Goal: Check status: Check status

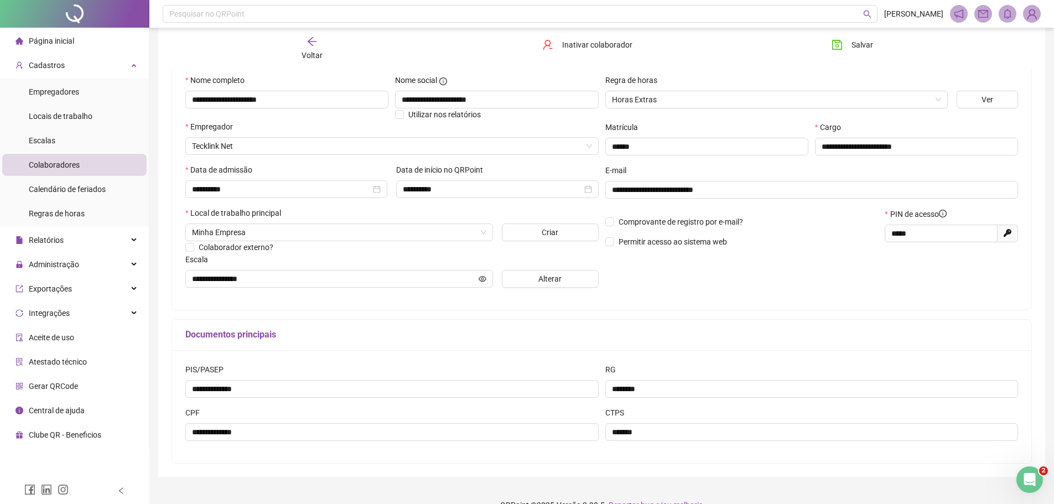
click at [87, 68] on div "Cadastros" at bounding box center [74, 65] width 144 height 22
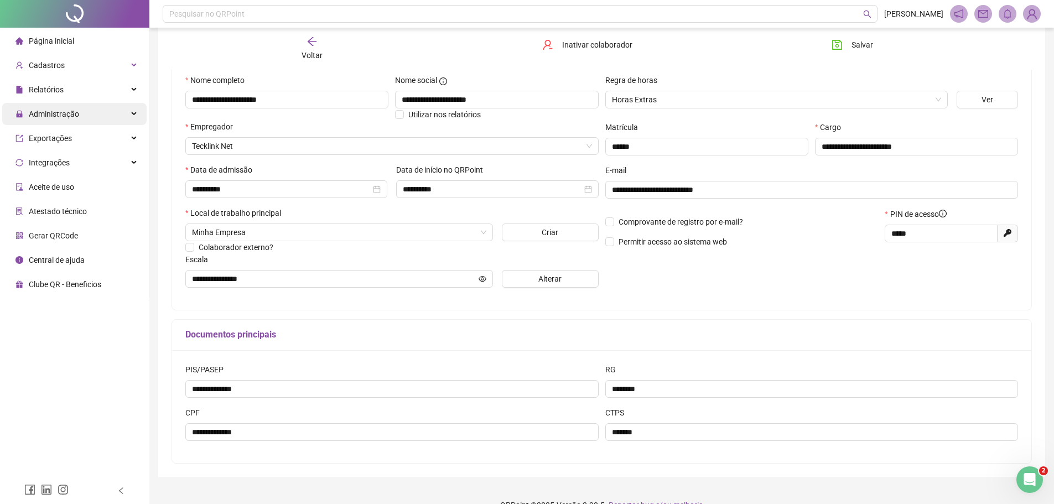
click at [117, 110] on div "Administração" at bounding box center [74, 114] width 144 height 22
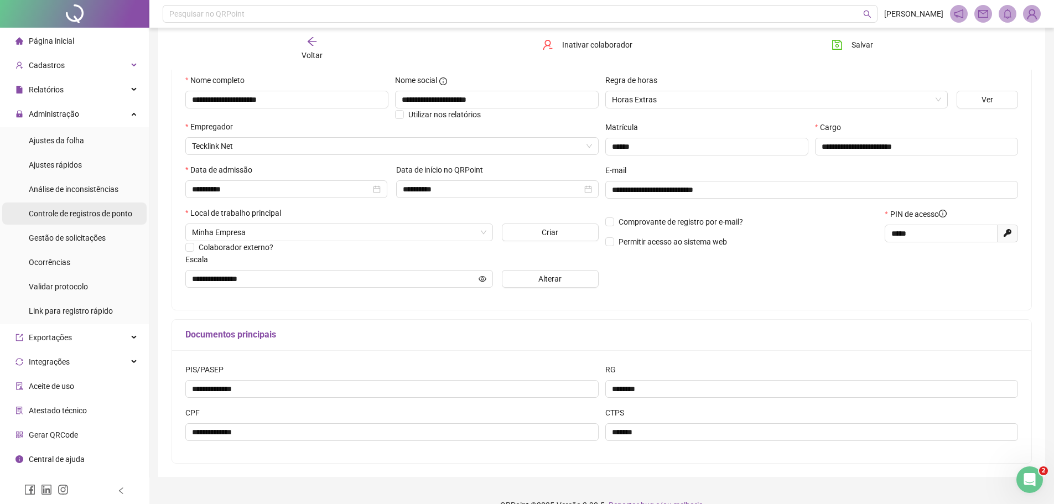
click at [110, 211] on span "Controle de registros de ponto" at bounding box center [80, 213] width 103 height 9
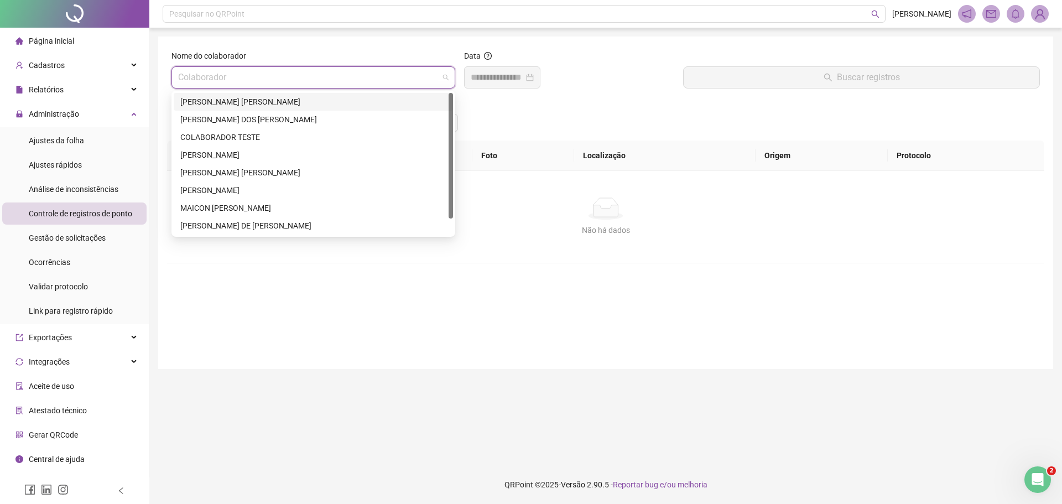
click at [198, 77] on input "search" at bounding box center [308, 77] width 261 height 21
drag, startPoint x: 251, startPoint y: 119, endPoint x: 280, endPoint y: 119, distance: 28.8
click at [252, 119] on div "[PERSON_NAME] DOS [PERSON_NAME]" at bounding box center [313, 119] width 266 height 12
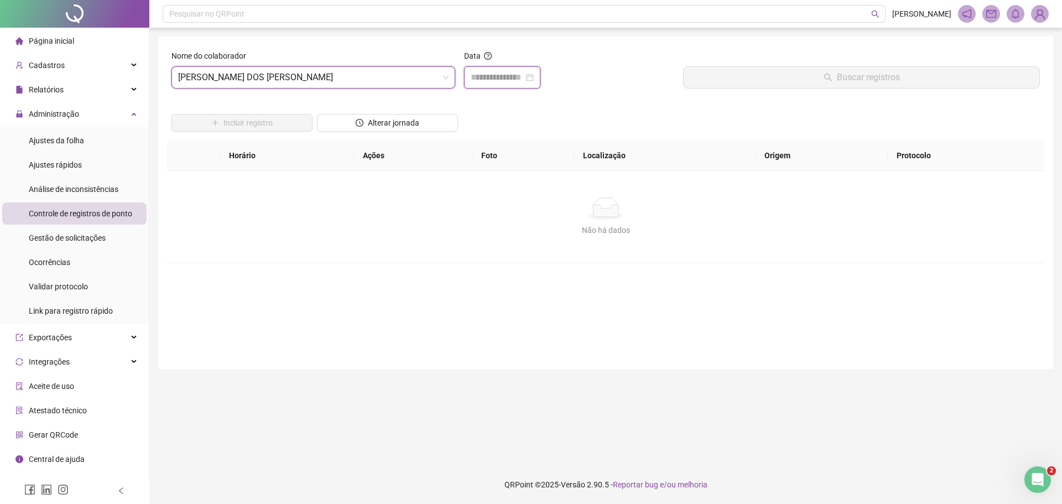
click at [474, 80] on input at bounding box center [497, 77] width 53 height 13
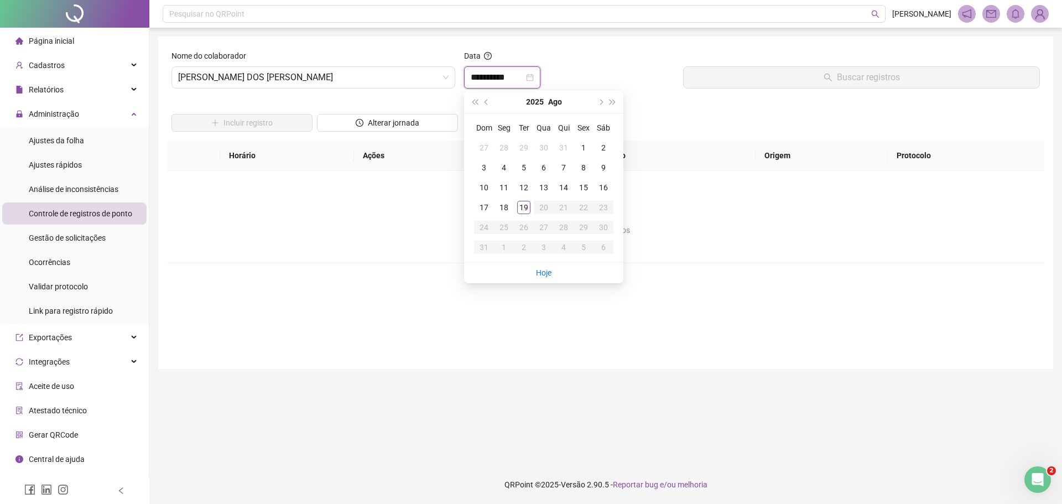
type input "**********"
click at [504, 209] on div "18" at bounding box center [503, 207] width 13 height 13
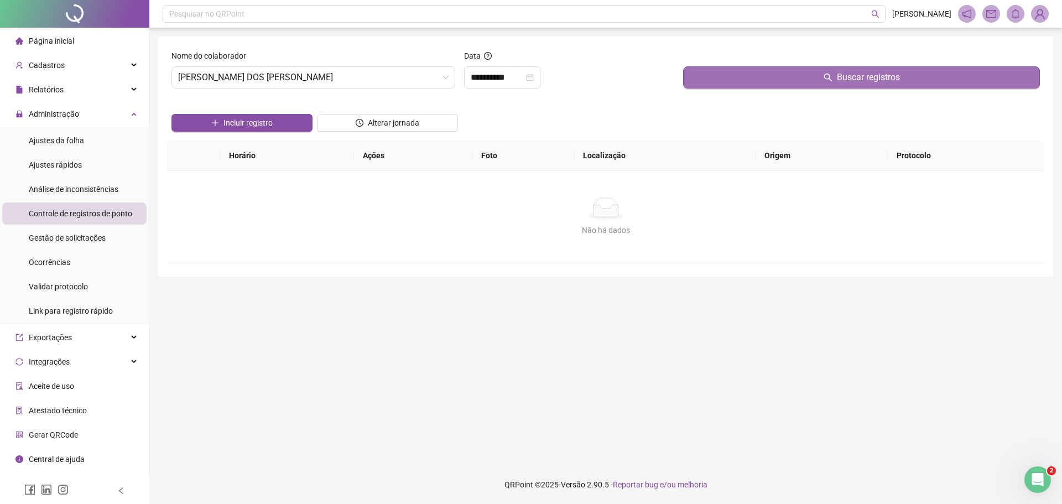
click at [758, 81] on button "Buscar registros" at bounding box center [861, 77] width 357 height 22
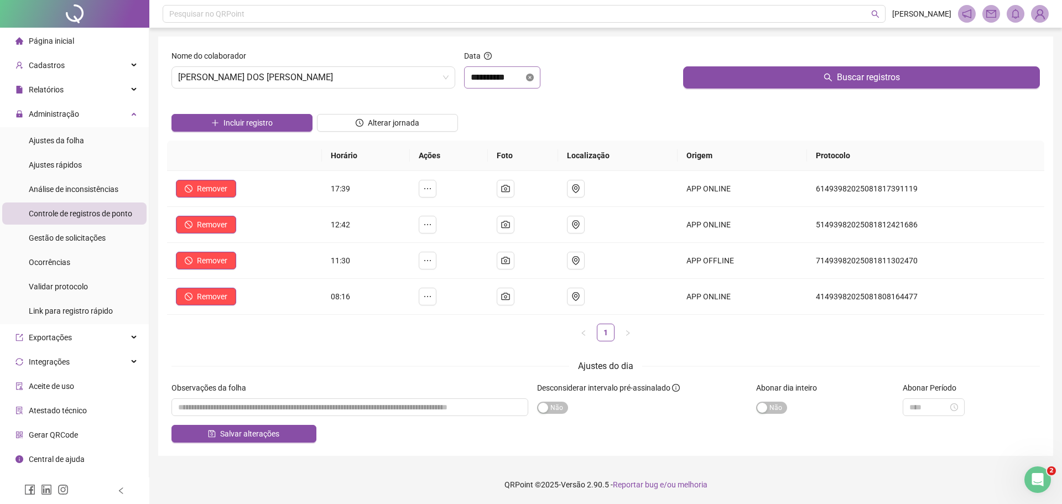
click at [534, 77] on icon "close-circle" at bounding box center [530, 78] width 8 height 8
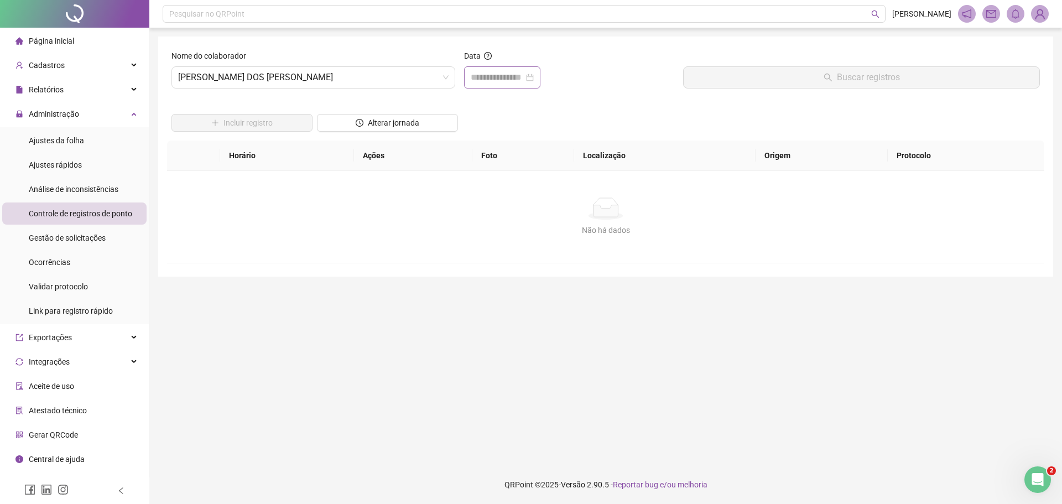
click at [534, 77] on div at bounding box center [502, 77] width 63 height 13
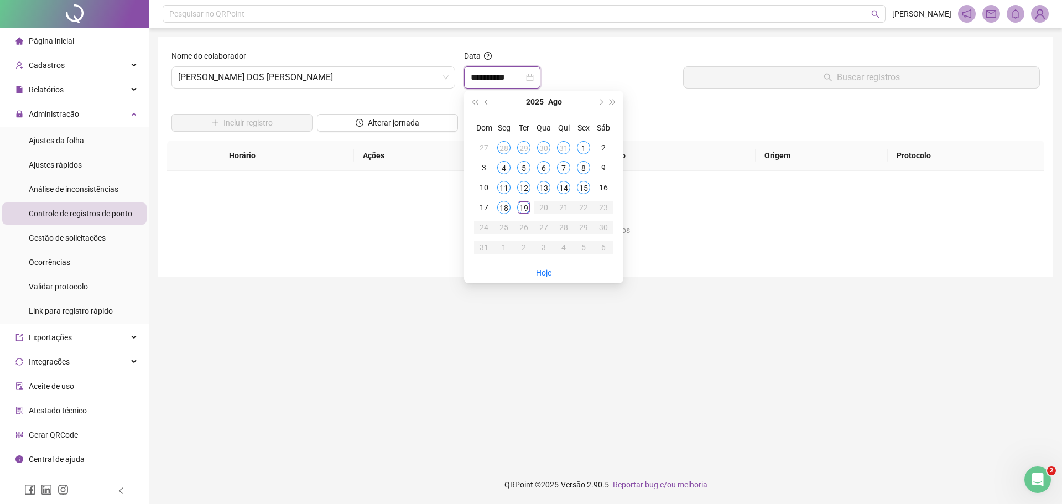
type input "**********"
click at [523, 207] on div "19" at bounding box center [523, 207] width 13 height 13
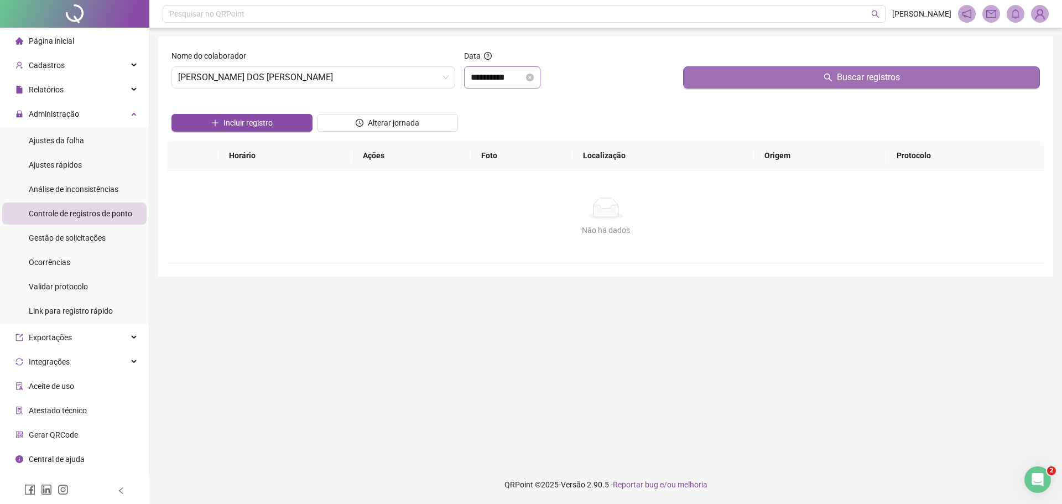
click at [742, 79] on button "Buscar registros" at bounding box center [861, 77] width 357 height 22
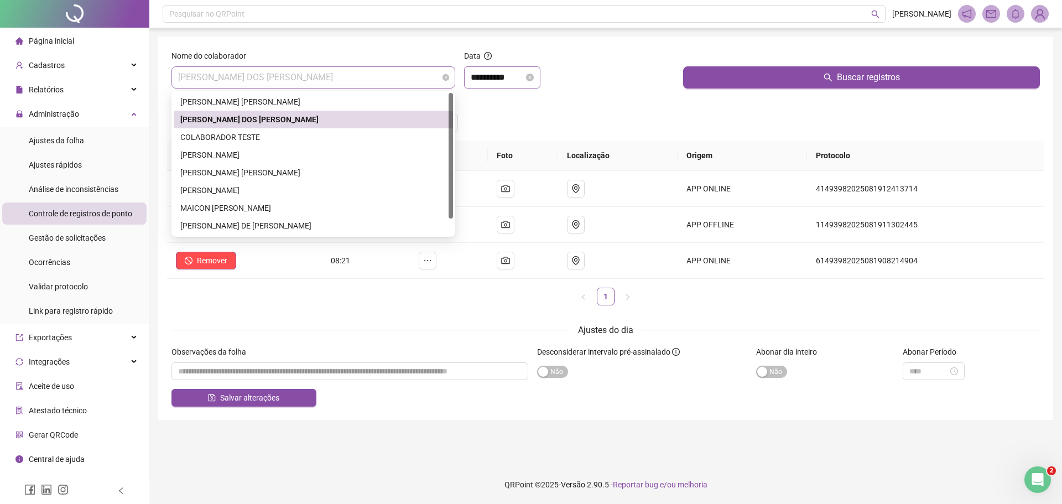
click at [182, 78] on span "[PERSON_NAME] DOS [PERSON_NAME]" at bounding box center [313, 77] width 271 height 21
drag, startPoint x: 221, startPoint y: 154, endPoint x: 294, endPoint y: 147, distance: 74.0
click at [230, 154] on div "[PERSON_NAME]" at bounding box center [313, 155] width 266 height 12
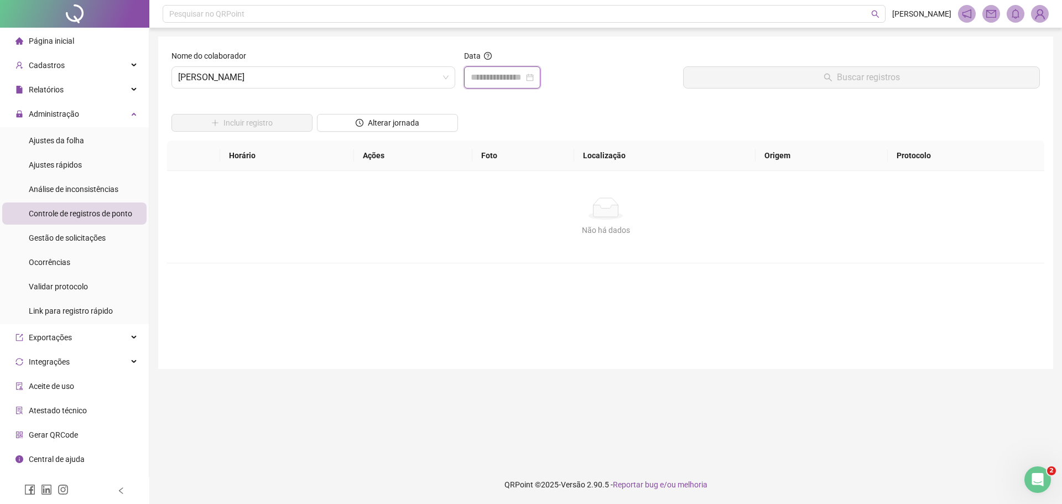
click at [478, 79] on input at bounding box center [497, 77] width 53 height 13
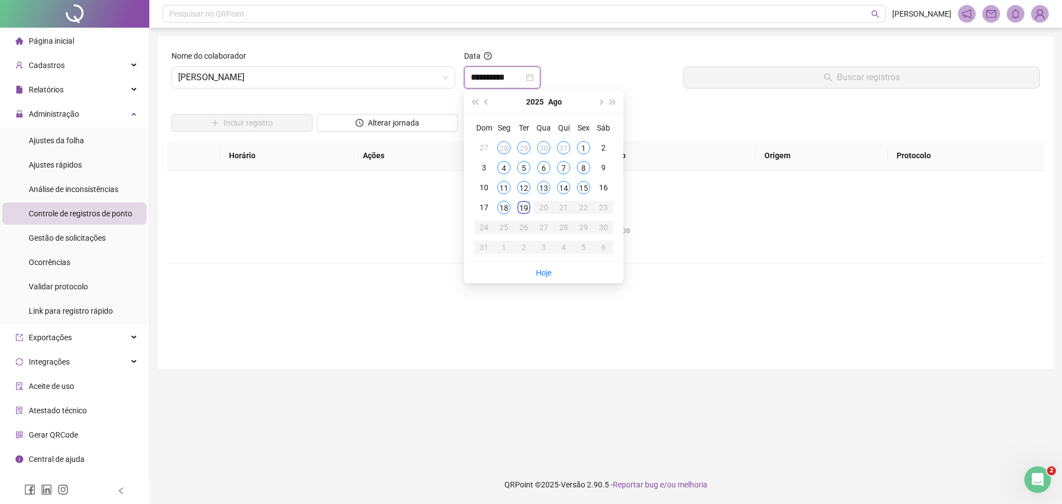
type input "**********"
click at [501, 207] on div "18" at bounding box center [503, 207] width 13 height 13
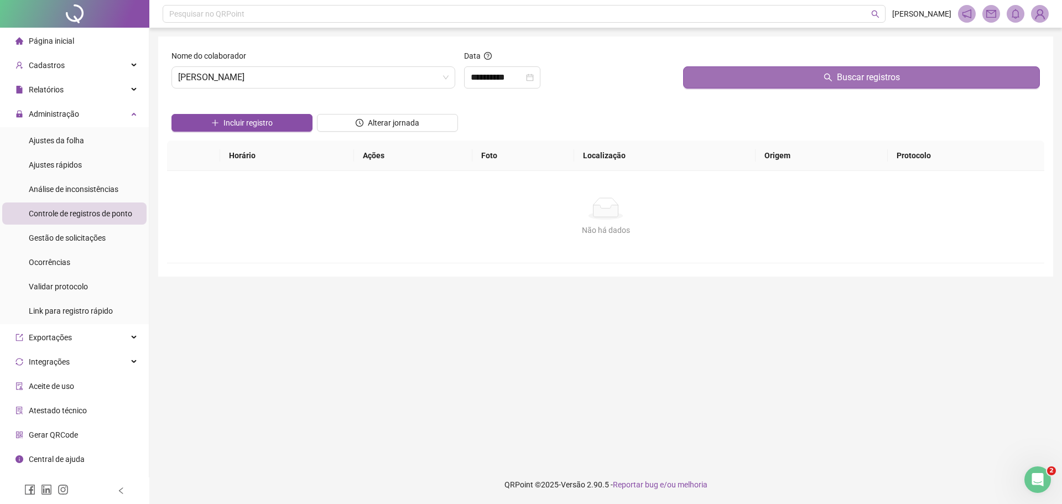
click at [742, 79] on button "Buscar registros" at bounding box center [861, 77] width 357 height 22
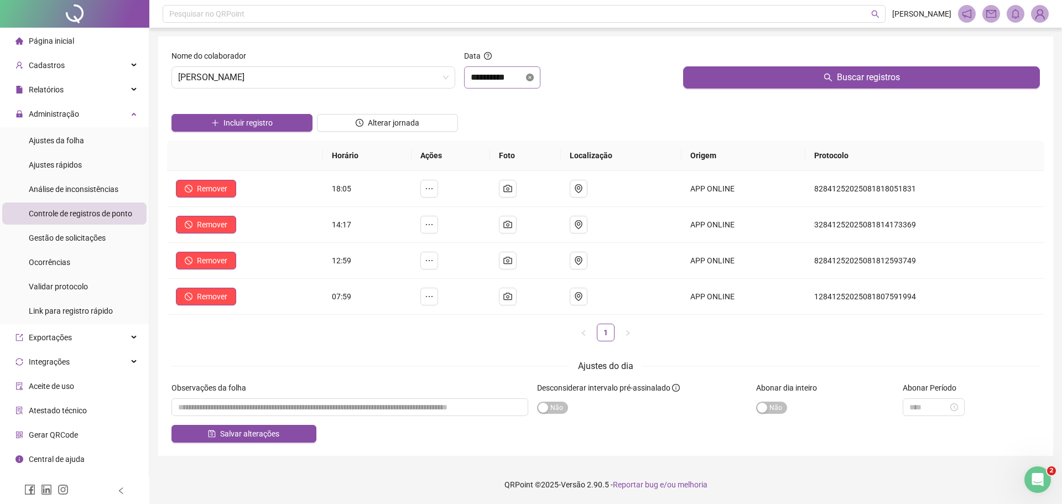
click at [534, 76] on icon "close-circle" at bounding box center [530, 78] width 8 height 8
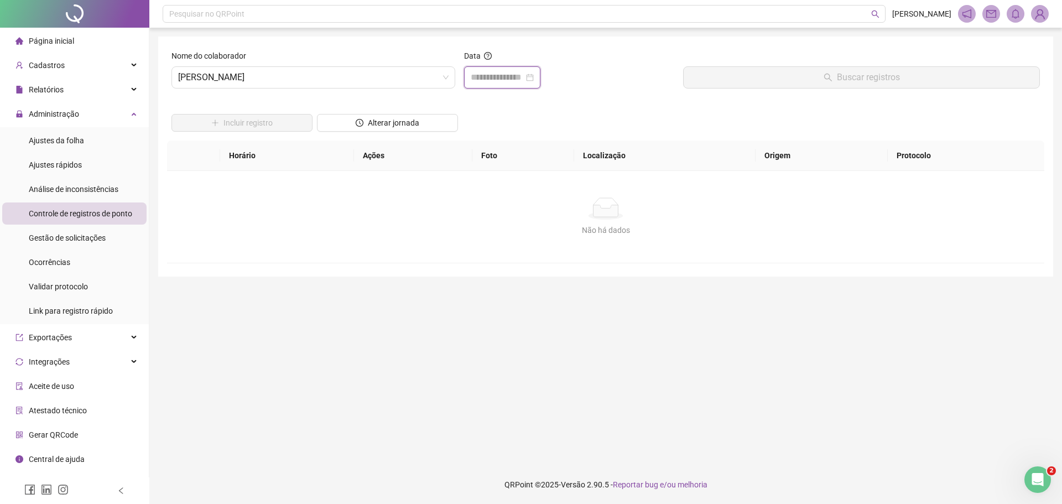
click at [476, 78] on input at bounding box center [497, 77] width 53 height 13
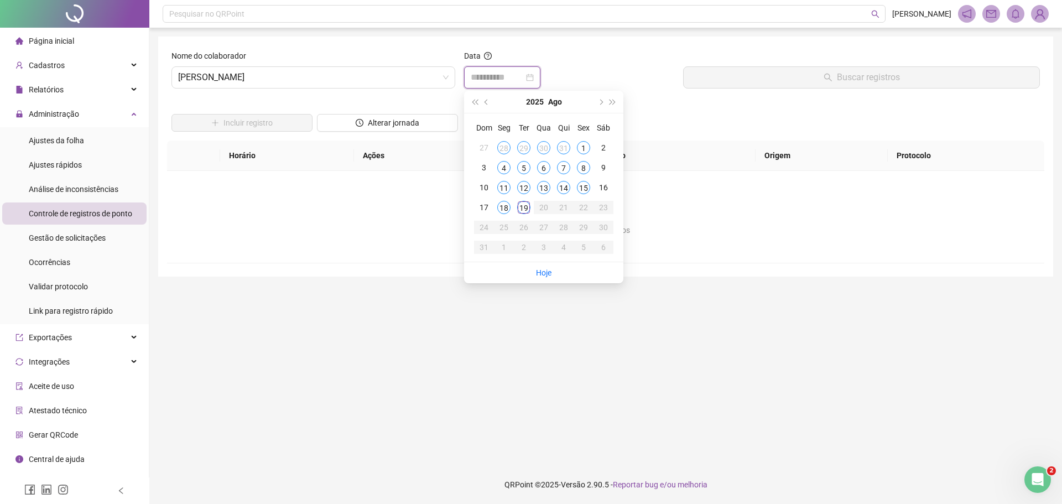
type input "**********"
drag, startPoint x: 525, startPoint y: 206, endPoint x: 582, endPoint y: 177, distance: 64.1
click at [527, 204] on div "19" at bounding box center [523, 207] width 13 height 13
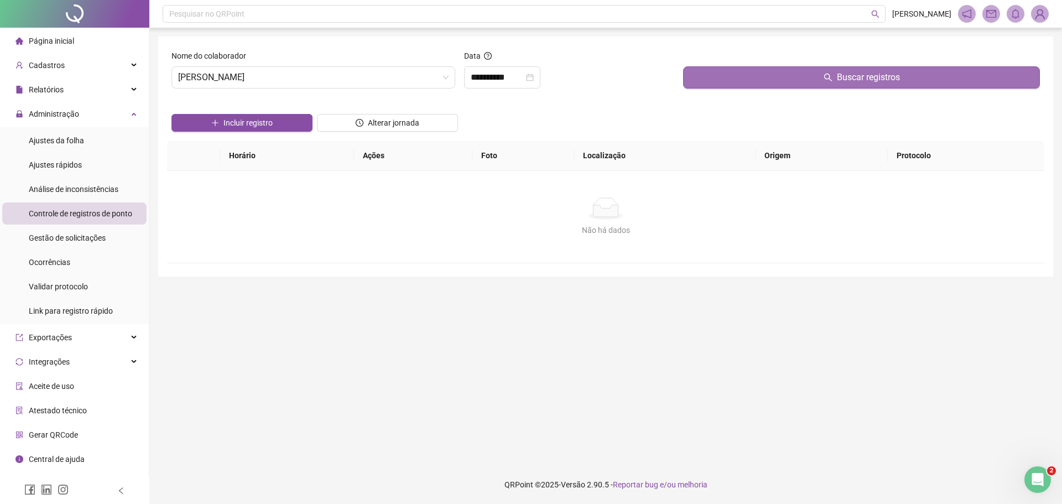
click at [764, 77] on button "Buscar registros" at bounding box center [861, 77] width 357 height 22
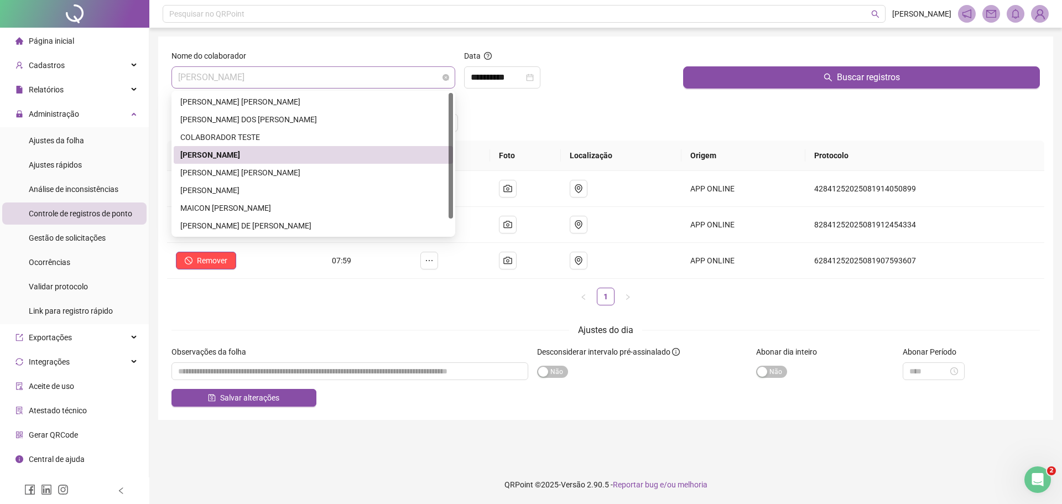
click at [180, 77] on span "[PERSON_NAME]" at bounding box center [313, 77] width 271 height 21
click at [256, 157] on div "[PERSON_NAME]" at bounding box center [313, 155] width 266 height 12
click at [178, 76] on div "[PERSON_NAME]" at bounding box center [314, 77] width 284 height 22
click at [262, 173] on div "[PERSON_NAME] [PERSON_NAME]" at bounding box center [313, 173] width 266 height 12
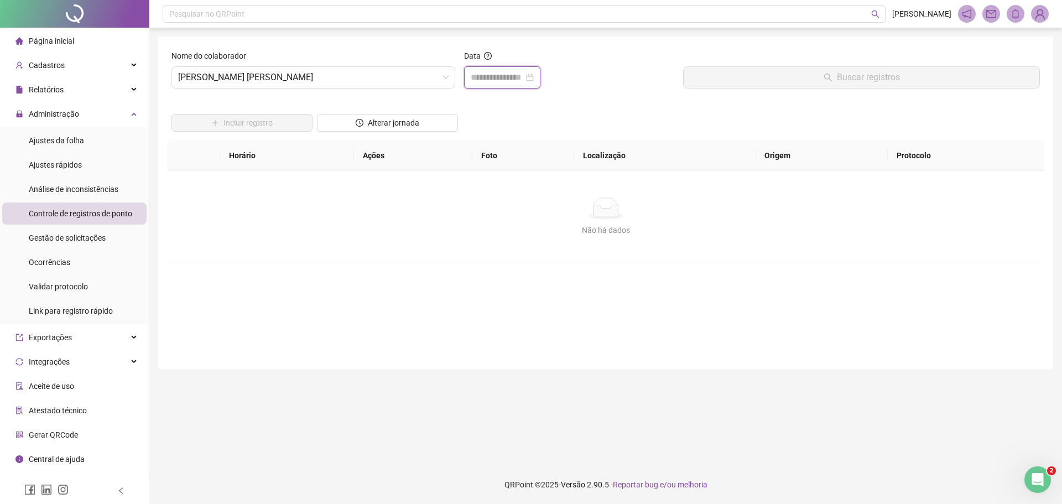
click at [477, 81] on input at bounding box center [497, 77] width 53 height 13
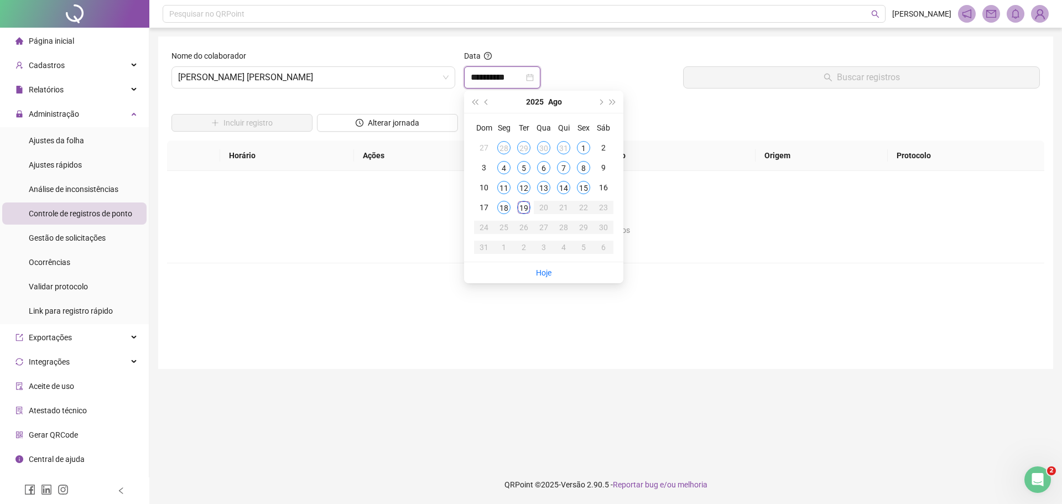
type input "**********"
drag, startPoint x: 502, startPoint y: 206, endPoint x: 541, endPoint y: 191, distance: 41.3
click at [507, 201] on div "18" at bounding box center [503, 207] width 13 height 13
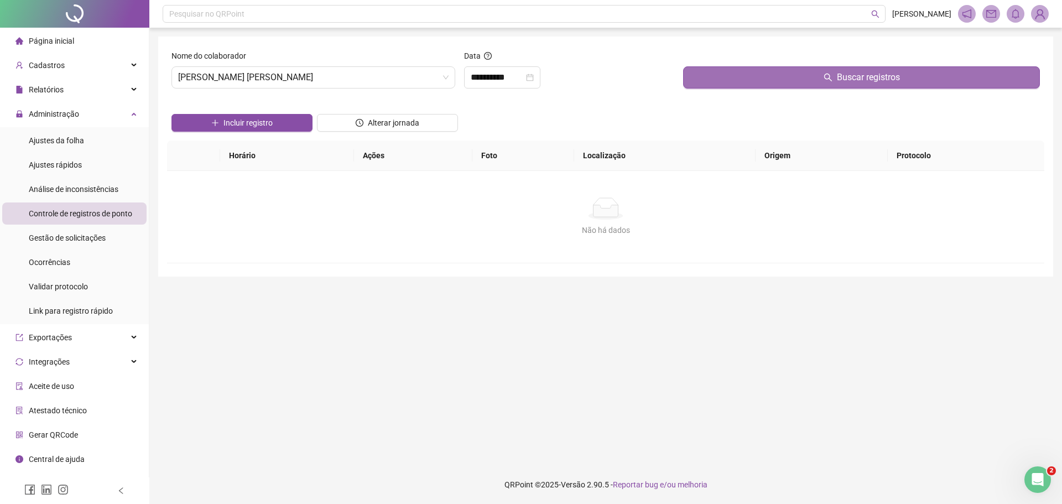
click at [789, 78] on button "Buscar registros" at bounding box center [861, 77] width 357 height 22
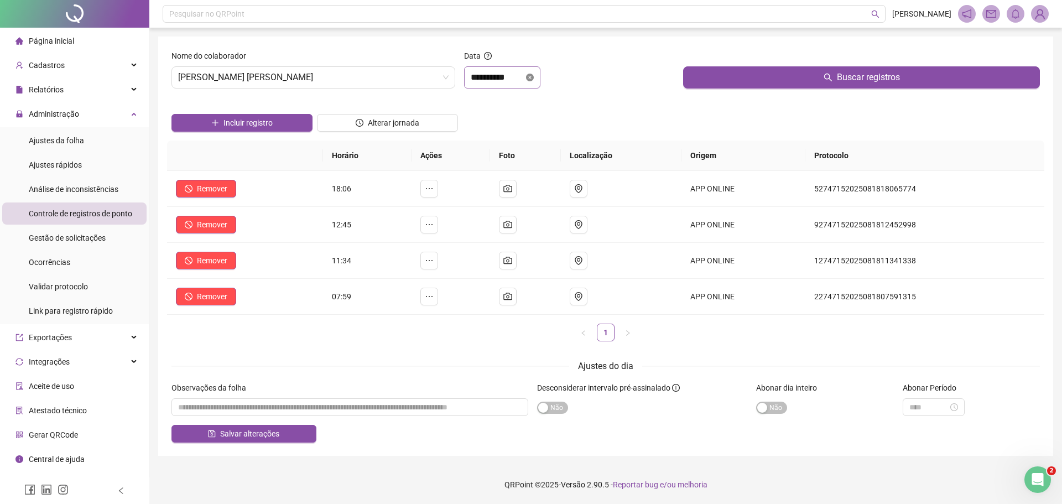
click at [534, 75] on icon "close-circle" at bounding box center [530, 78] width 8 height 8
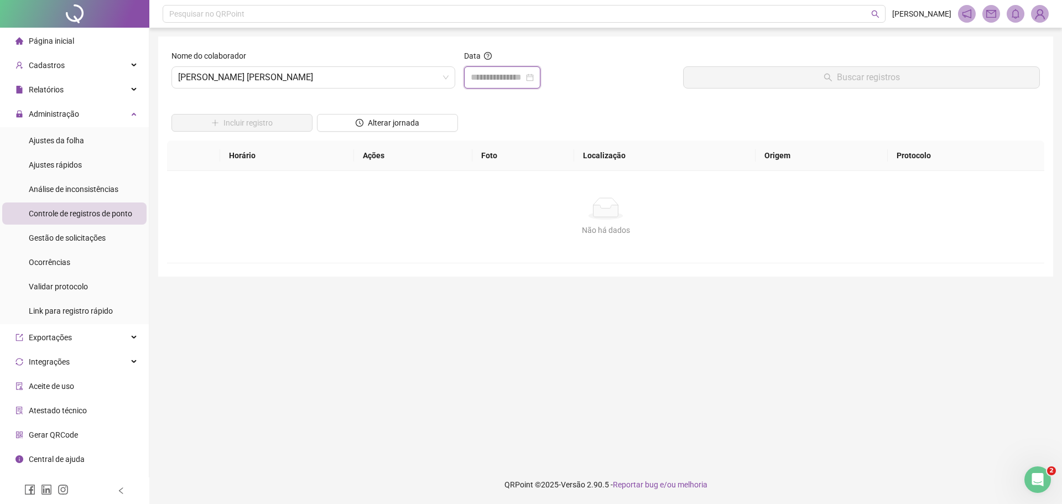
click at [480, 82] on input at bounding box center [497, 77] width 53 height 13
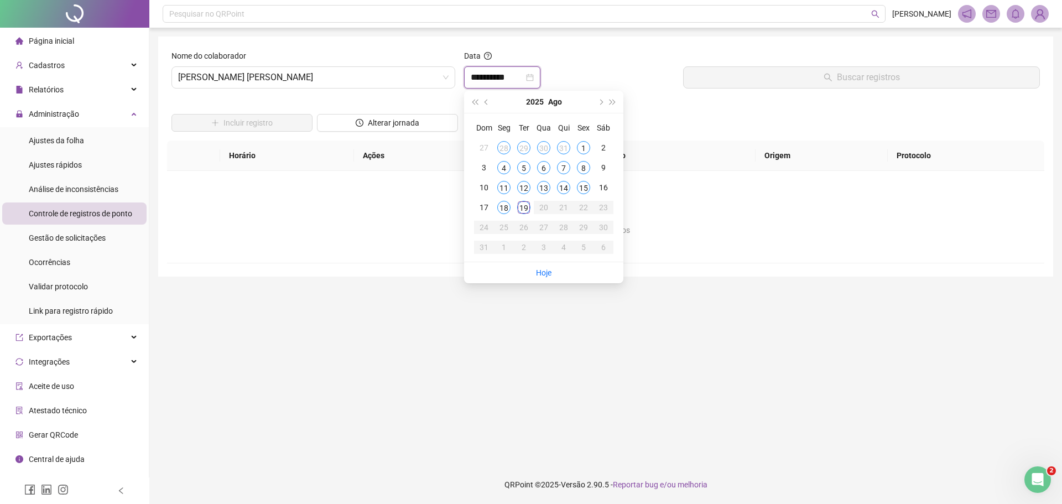
type input "**********"
drag, startPoint x: 524, startPoint y: 204, endPoint x: 588, endPoint y: 191, distance: 65.3
click at [528, 201] on td "19" at bounding box center [524, 208] width 20 height 20
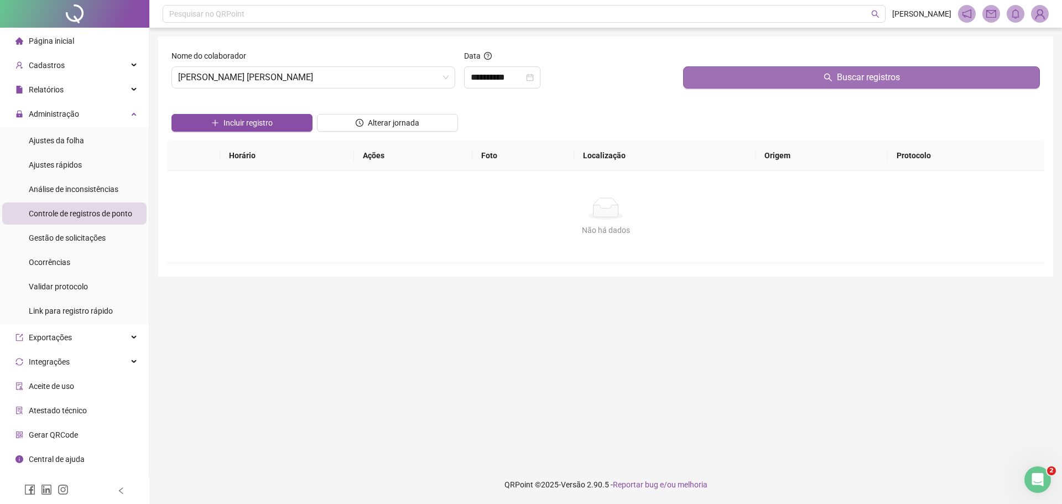
click at [797, 79] on button "Buscar registros" at bounding box center [861, 77] width 357 height 22
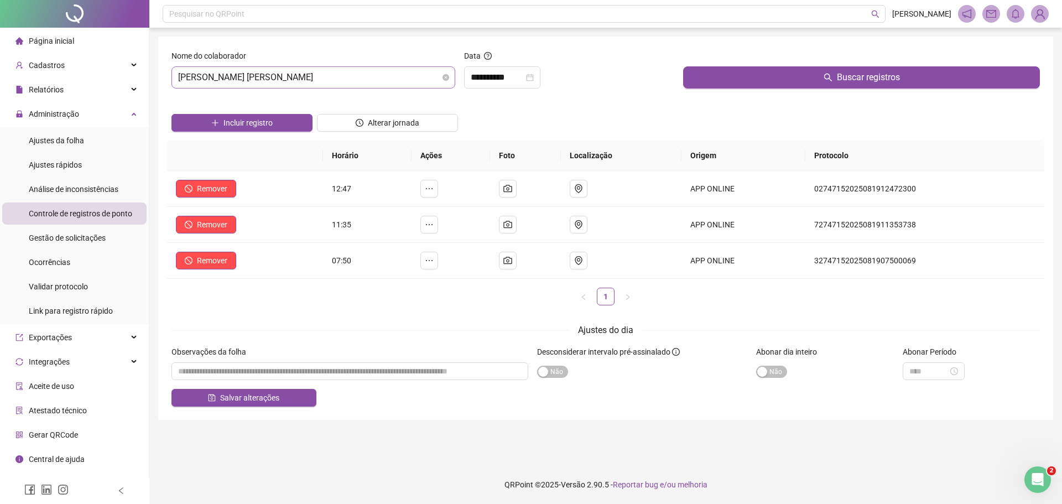
click at [178, 77] on div "[PERSON_NAME] [PERSON_NAME]" at bounding box center [314, 77] width 284 height 22
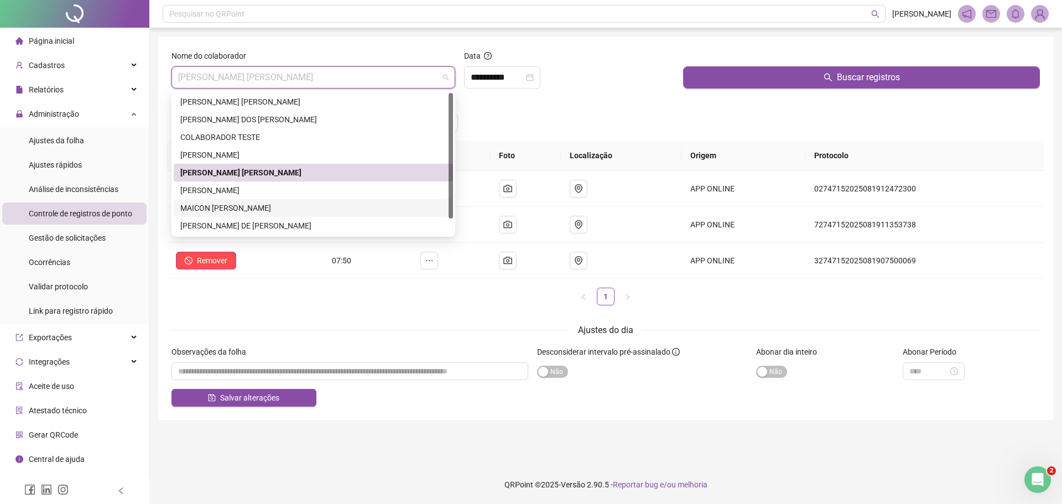
click at [253, 208] on div "MAICON [PERSON_NAME]" at bounding box center [313, 208] width 266 height 12
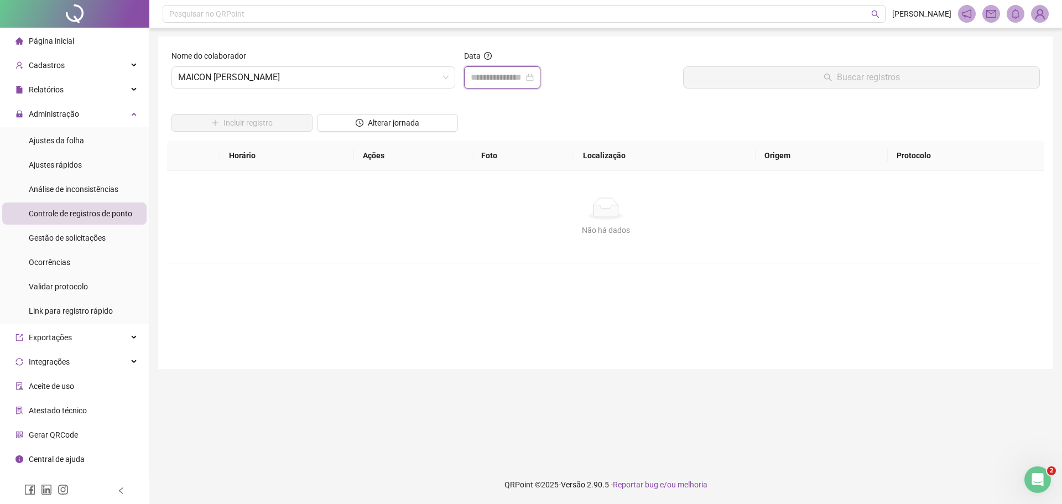
drag, startPoint x: 480, startPoint y: 74, endPoint x: 481, endPoint y: 82, distance: 7.9
click at [479, 74] on input at bounding box center [497, 77] width 53 height 13
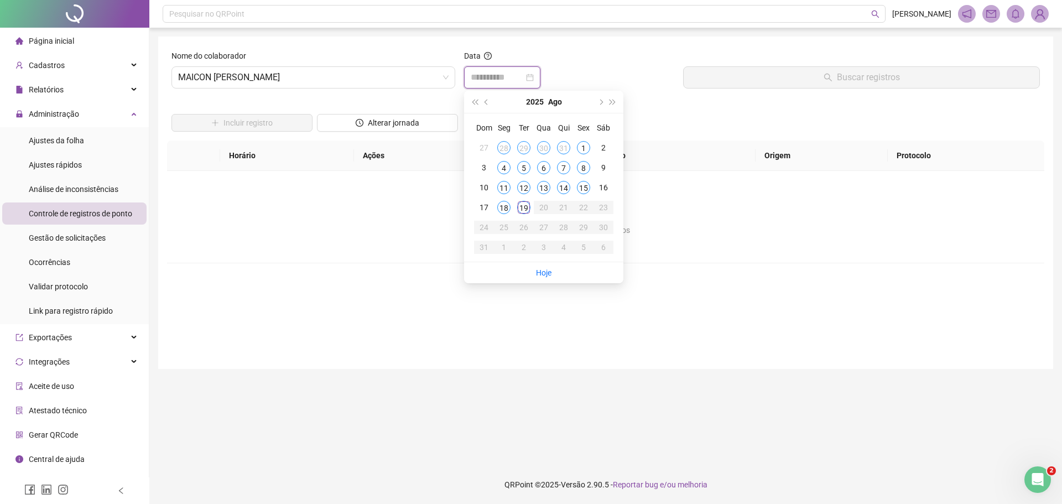
type input "**********"
click at [501, 206] on div "18" at bounding box center [503, 207] width 13 height 13
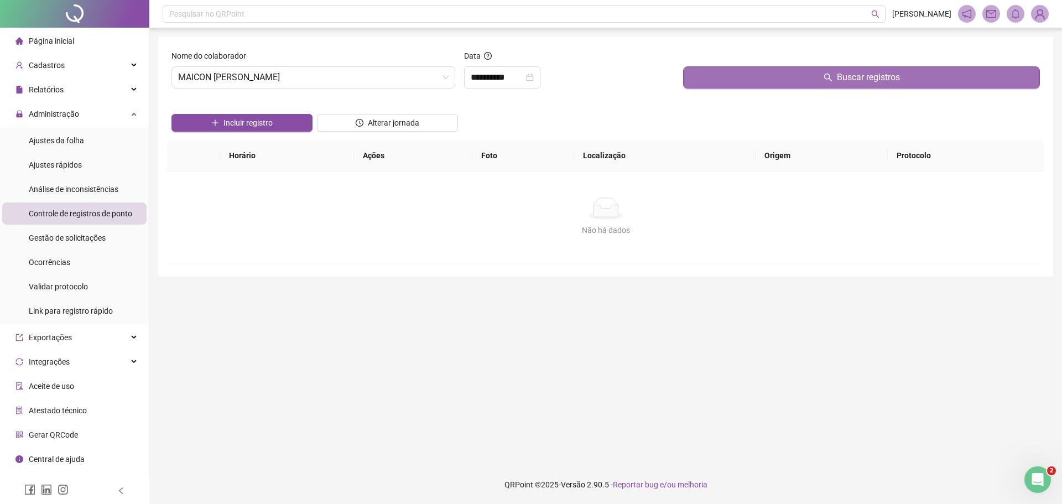
click at [760, 77] on button "Buscar registros" at bounding box center [861, 77] width 357 height 22
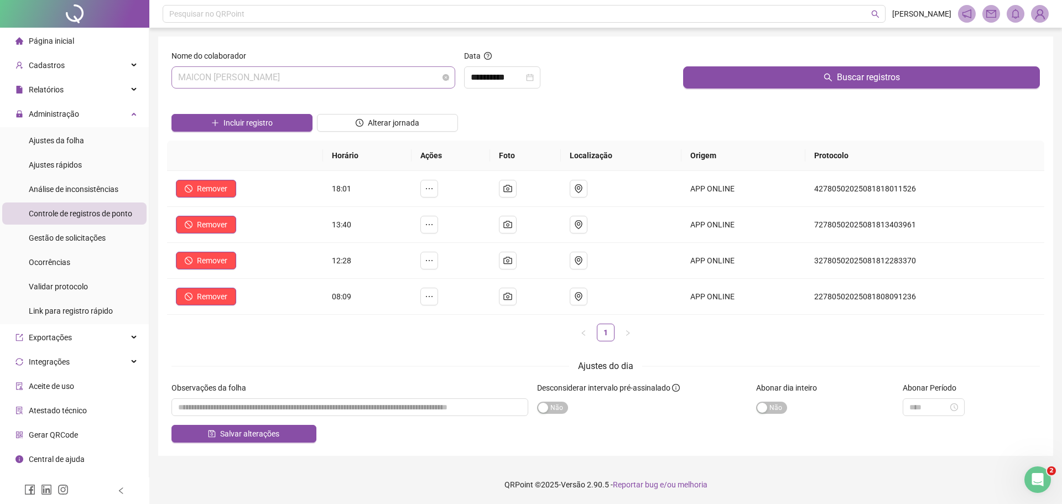
click at [186, 77] on span "MAICON [PERSON_NAME]" at bounding box center [313, 77] width 271 height 21
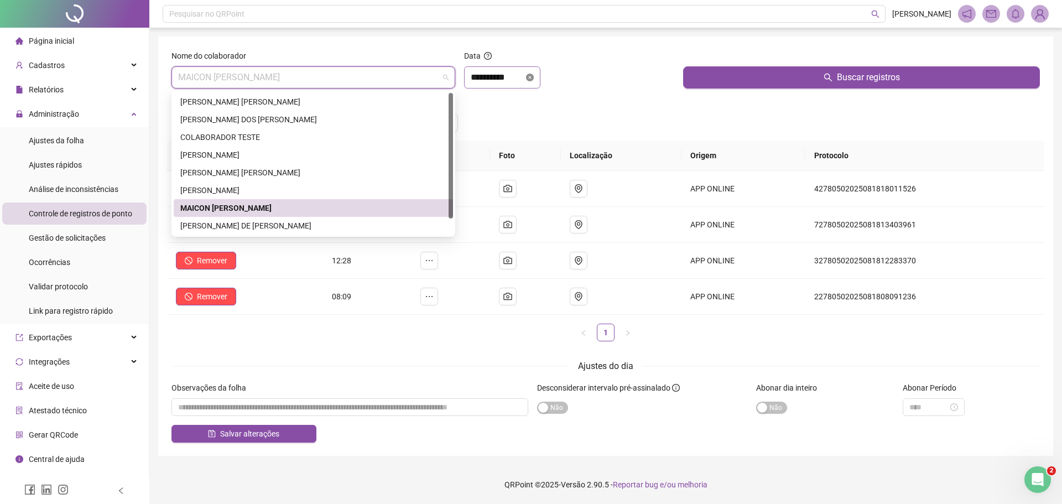
click at [534, 77] on icon "close-circle" at bounding box center [530, 78] width 8 height 8
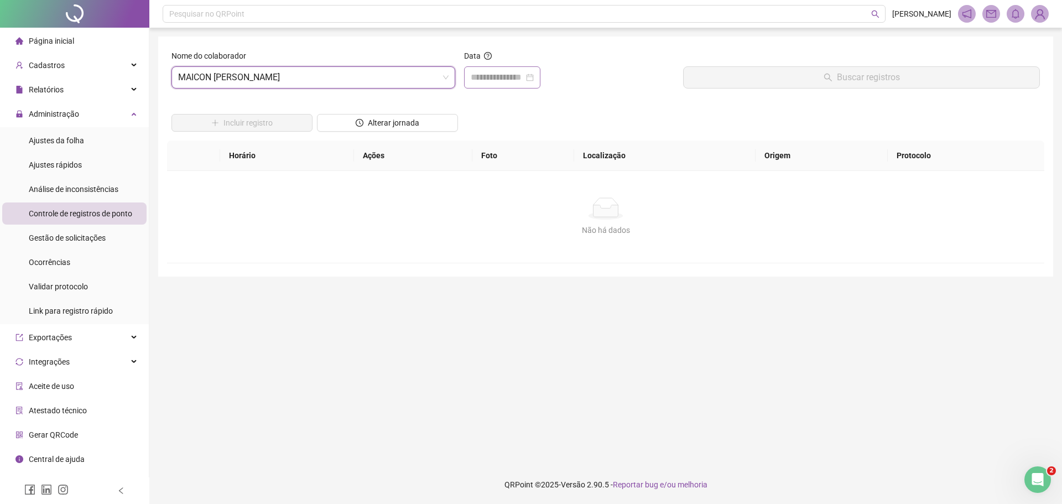
click at [534, 76] on div at bounding box center [502, 77] width 63 height 13
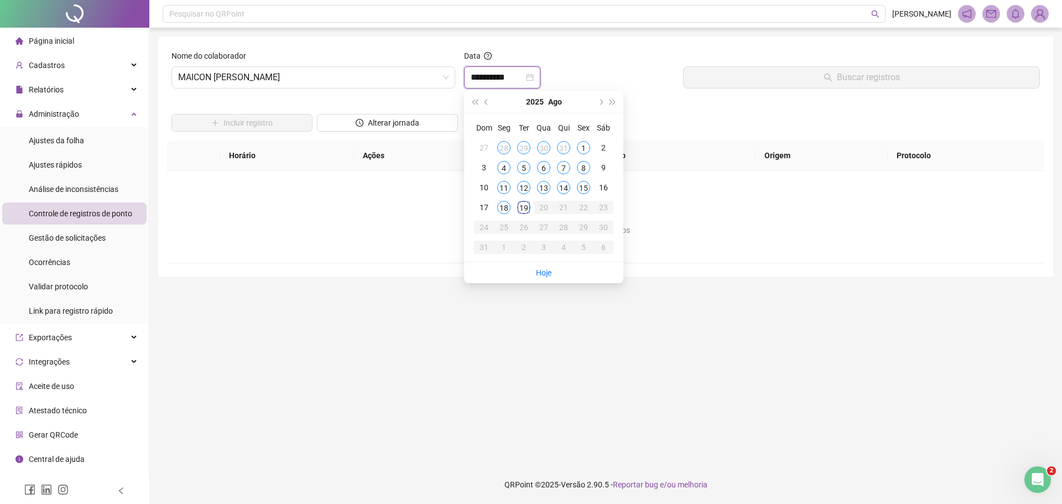
type input "**********"
drag, startPoint x: 523, startPoint y: 206, endPoint x: 603, endPoint y: 185, distance: 82.6
click at [531, 204] on td "19" at bounding box center [524, 208] width 20 height 20
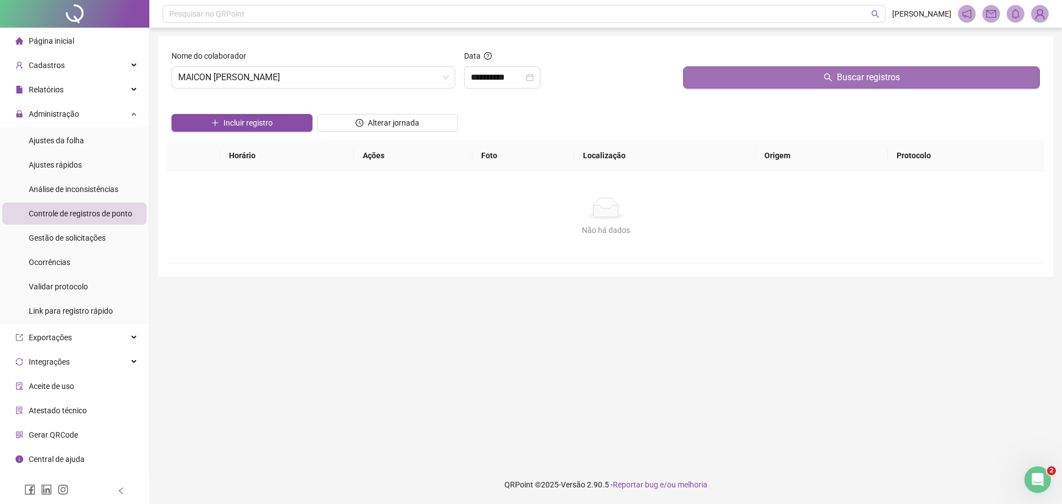
click at [761, 76] on button "Buscar registros" at bounding box center [861, 77] width 357 height 22
